Goal: Information Seeking & Learning: Learn about a topic

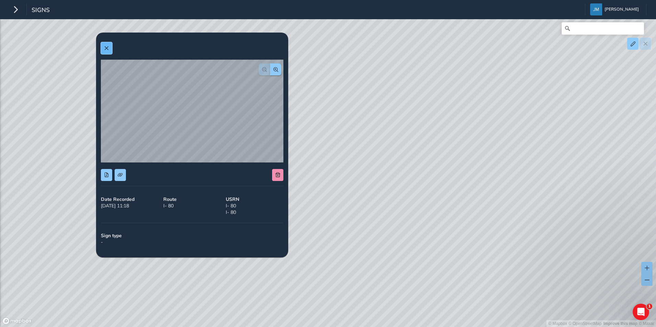
click at [103, 51] on button at bounding box center [106, 48] width 11 height 12
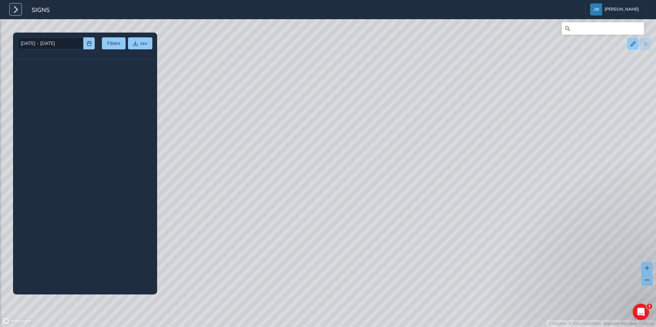
click at [15, 10] on icon "button" at bounding box center [15, 9] width 7 height 12
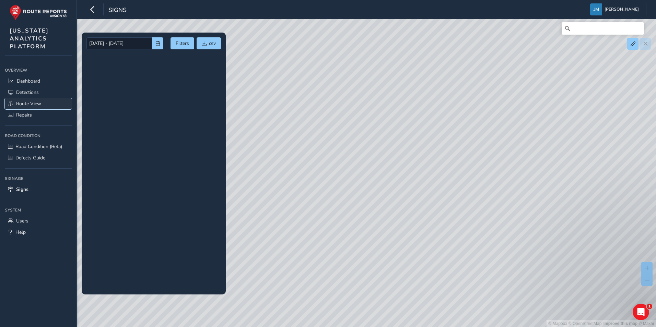
click at [37, 102] on span "Route View" at bounding box center [28, 104] width 25 height 7
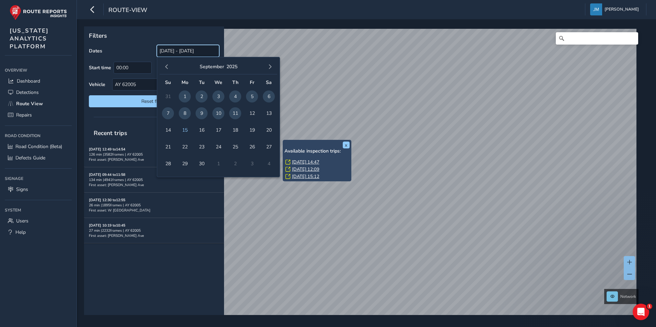
click at [176, 50] on input "[DATE] - [DATE]" at bounding box center [188, 51] width 62 height 12
click at [170, 67] on button "button" at bounding box center [167, 67] width 10 height 10
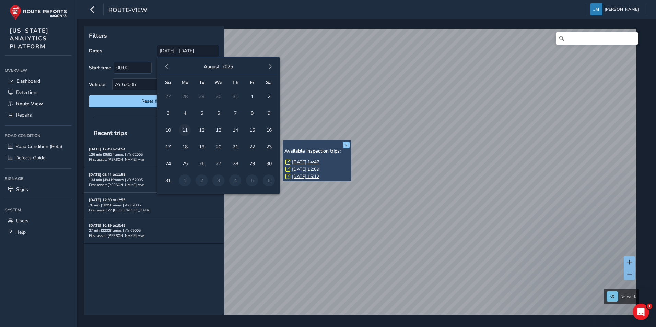
click at [182, 128] on span "11" at bounding box center [185, 130] width 12 height 12
click at [201, 129] on span "12" at bounding box center [202, 130] width 12 height 12
type input "[DATE] - [DATE]"
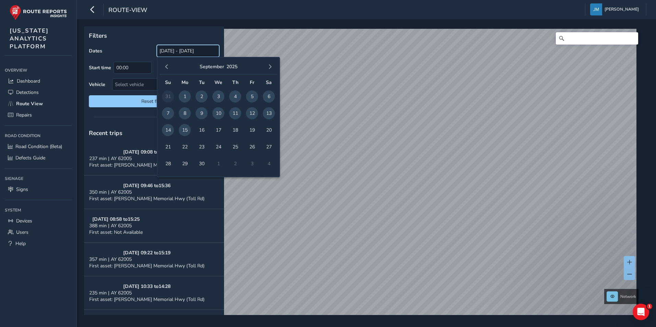
click at [184, 48] on input "08/16/2025 - 09/15/2025" at bounding box center [188, 51] width 62 height 12
click at [164, 65] on span "button" at bounding box center [166, 67] width 5 height 5
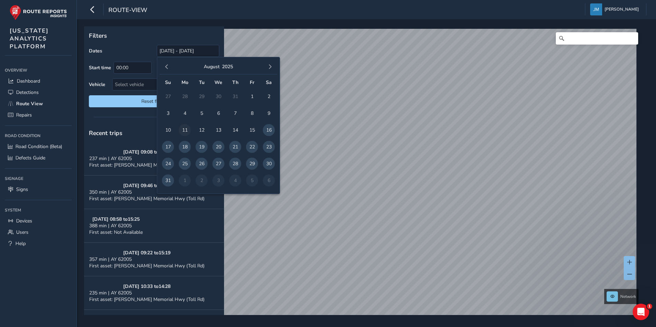
click at [181, 129] on span "11" at bounding box center [185, 130] width 12 height 12
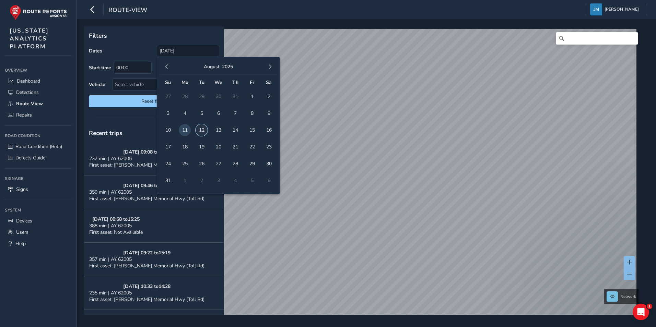
click at [204, 130] on span "12" at bounding box center [202, 130] width 12 height 12
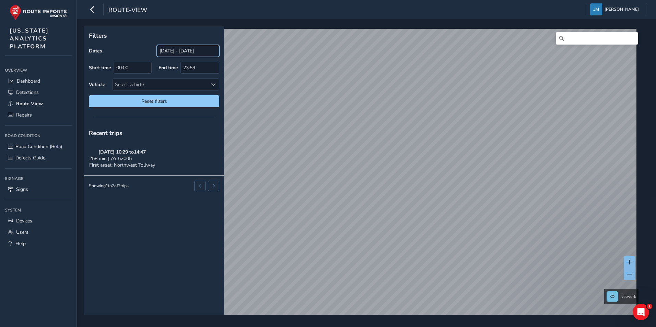
click at [171, 50] on input "[DATE] - [DATE]" at bounding box center [188, 51] width 62 height 12
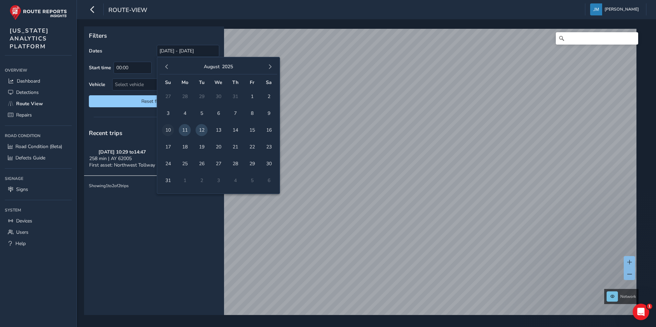
click at [170, 132] on span "10" at bounding box center [168, 130] width 12 height 12
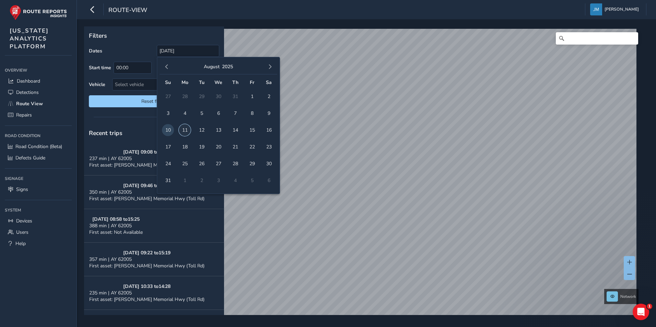
click at [188, 131] on span "11" at bounding box center [185, 130] width 12 height 12
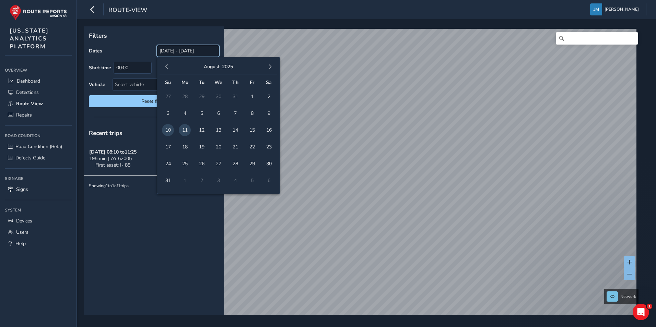
click at [206, 51] on input "08/10/2025 - 08/11/2025" at bounding box center [188, 51] width 62 height 12
click at [200, 129] on span "12" at bounding box center [202, 130] width 12 height 12
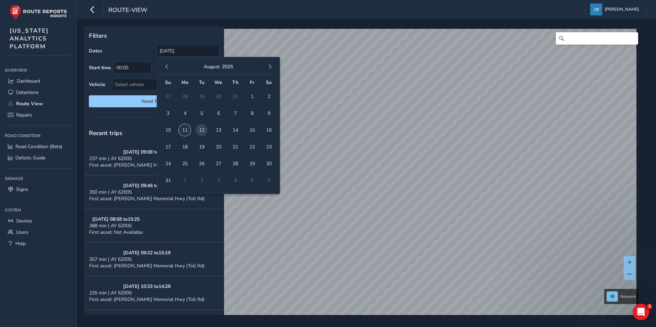
click at [181, 129] on span "11" at bounding box center [185, 130] width 12 height 12
click at [199, 128] on span "12" at bounding box center [202, 130] width 12 height 12
click at [204, 132] on span "12" at bounding box center [202, 130] width 12 height 12
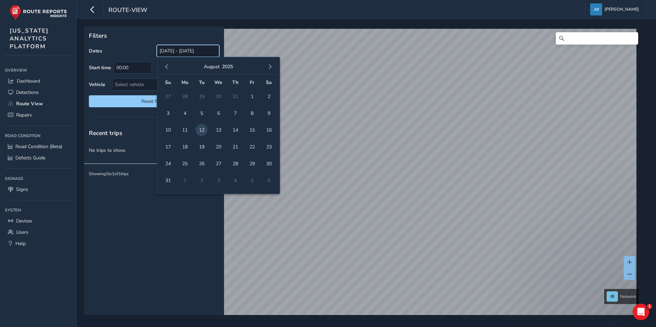
click at [168, 48] on input "08/12/2025 - 08/12/2025" at bounding box center [188, 51] width 62 height 12
click at [182, 130] on span "11" at bounding box center [185, 130] width 12 height 12
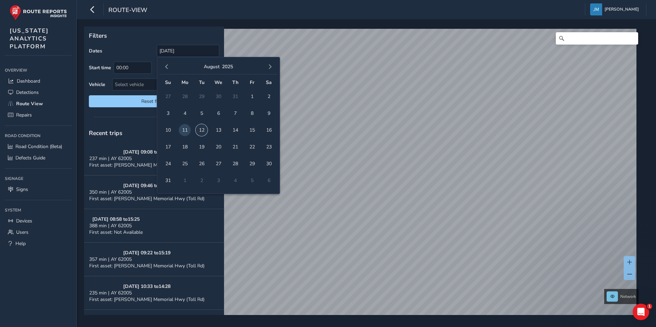
click at [201, 129] on span "12" at bounding box center [202, 130] width 12 height 12
type input "[DATE] - [DATE]"
